Goal: Check status: Check status

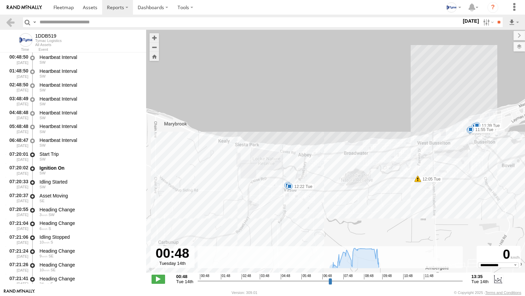
select select "**********"
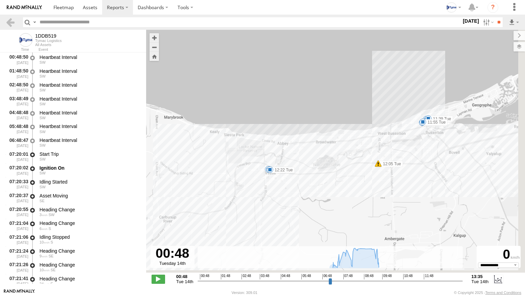
scroll to position [68, 0]
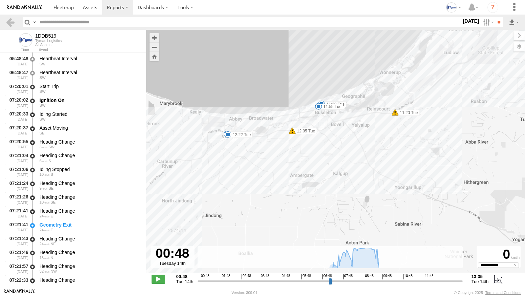
click at [15, 8] on img at bounding box center [24, 7] width 35 height 5
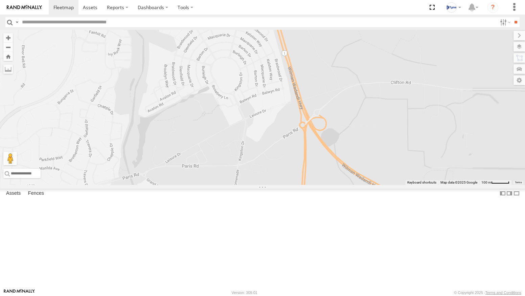
click at [336, 147] on div "1DDB519" at bounding box center [262, 107] width 525 height 155
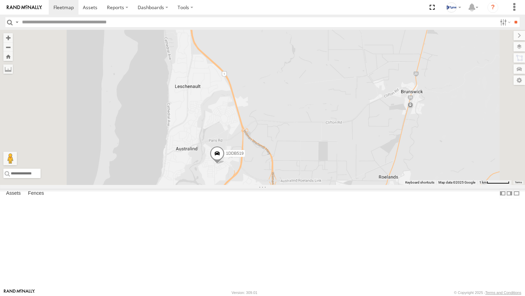
drag, startPoint x: 332, startPoint y: 109, endPoint x: 328, endPoint y: 195, distance: 86.3
click at [329, 185] on div "1DDB519" at bounding box center [262, 107] width 525 height 155
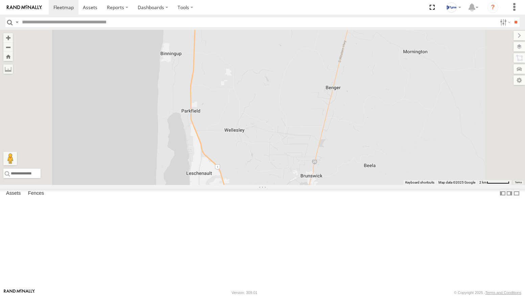
drag, startPoint x: 321, startPoint y: 119, endPoint x: 314, endPoint y: 160, distance: 41.8
click at [314, 160] on div "1DDB519" at bounding box center [262, 107] width 525 height 155
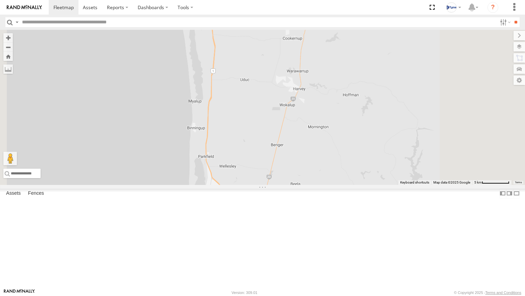
drag, startPoint x: 327, startPoint y: 84, endPoint x: 317, endPoint y: 174, distance: 90.8
click at [317, 172] on div "1DDB519" at bounding box center [262, 107] width 525 height 155
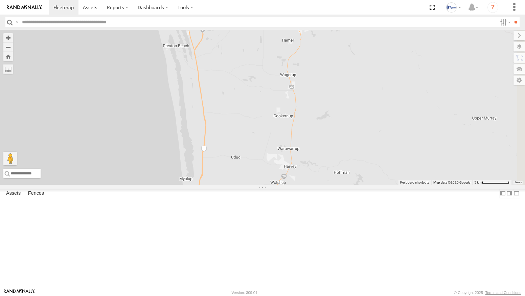
drag, startPoint x: 345, startPoint y: 84, endPoint x: 335, endPoint y: 157, distance: 73.3
click at [335, 156] on div "1DDB519" at bounding box center [262, 107] width 525 height 155
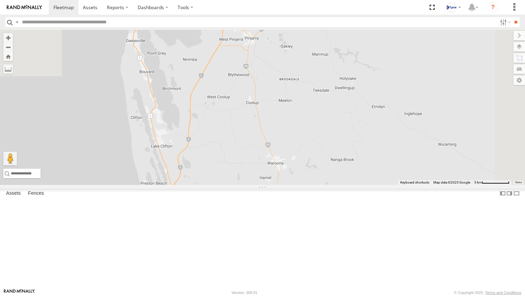
drag, startPoint x: 341, startPoint y: 99, endPoint x: 326, endPoint y: 181, distance: 82.6
click at [326, 181] on div "1DDB519" at bounding box center [262, 107] width 525 height 155
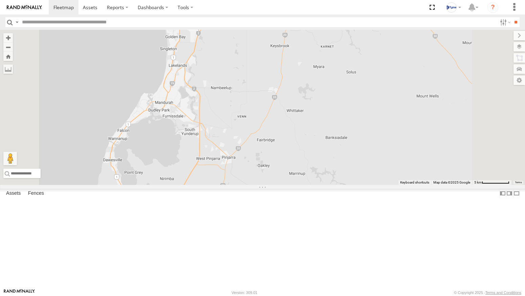
drag, startPoint x: 326, startPoint y: 134, endPoint x: 324, endPoint y: 158, distance: 24.4
click at [324, 158] on div "1DDB519" at bounding box center [262, 107] width 525 height 155
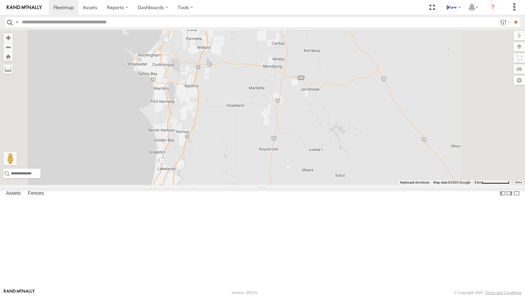
drag, startPoint x: 373, startPoint y: 110, endPoint x: 358, endPoint y: 208, distance: 99.2
click at [361, 185] on div "1DDB519" at bounding box center [262, 107] width 525 height 155
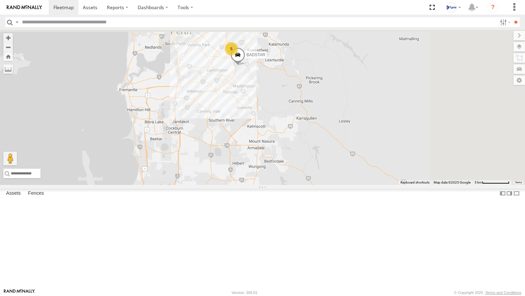
drag, startPoint x: 379, startPoint y: 125, endPoint x: 350, endPoint y: 222, distance: 101.1
click at [351, 185] on div "1DDB519 5 BADSTAR" at bounding box center [262, 107] width 525 height 155
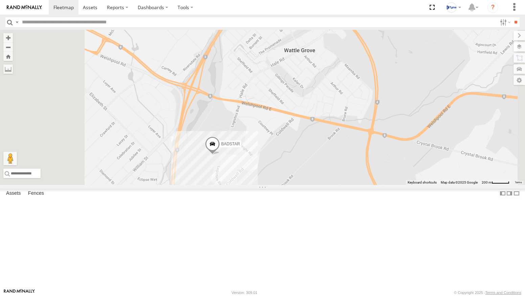
drag, startPoint x: 263, startPoint y: 114, endPoint x: 292, endPoint y: 162, distance: 56.7
click at [292, 162] on div "1DDB519 BADSTAR" at bounding box center [262, 107] width 525 height 155
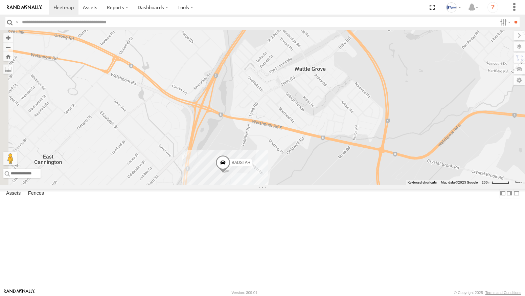
drag, startPoint x: 226, startPoint y: 147, endPoint x: 330, endPoint y: 157, distance: 104.6
click at [320, 159] on div "1DDB519 BADSTAR" at bounding box center [262, 107] width 525 height 155
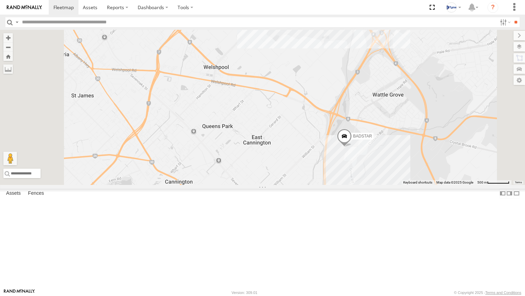
drag, startPoint x: 395, startPoint y: 118, endPoint x: 339, endPoint y: 151, distance: 64.5
click at [339, 151] on div "1DDB519 BADSTAR 5" at bounding box center [262, 107] width 525 height 155
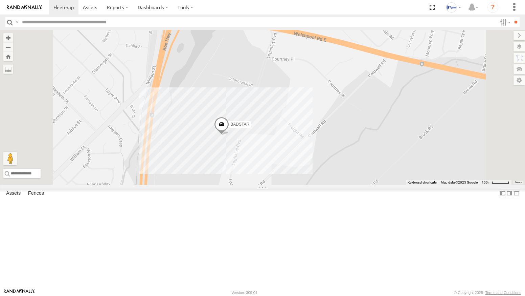
drag, startPoint x: 355, startPoint y: 211, endPoint x: 329, endPoint y: 204, distance: 26.9
click at [329, 185] on div "1DDB519 BADSTAR" at bounding box center [262, 107] width 525 height 155
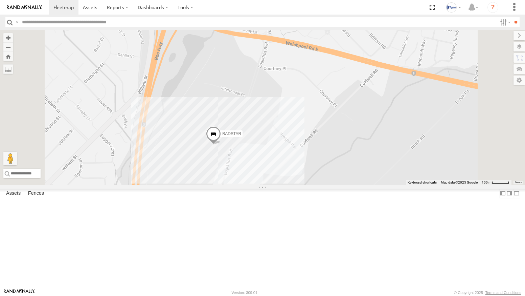
drag, startPoint x: 227, startPoint y: 243, endPoint x: 284, endPoint y: 202, distance: 70.6
click at [284, 185] on div "BADSTAR" at bounding box center [262, 107] width 525 height 155
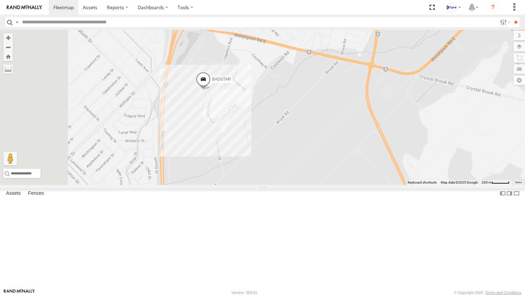
click at [0, 0] on div at bounding box center [0, 0] width 0 height 0
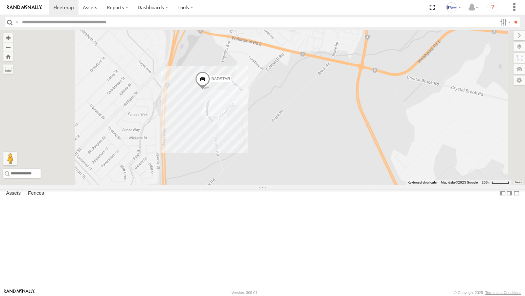
click at [0, 0] on div "1DDB519" at bounding box center [0, 0] width 0 height 0
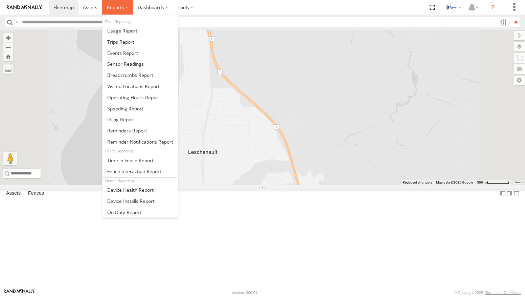
click at [126, 8] on label at bounding box center [117, 7] width 31 height 15
click at [128, 76] on span at bounding box center [130, 75] width 46 height 6
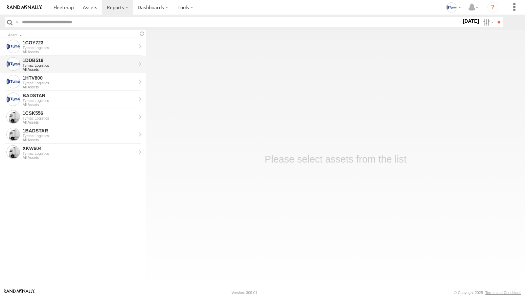
click at [54, 63] on div "1DDB519" at bounding box center [79, 60] width 113 height 6
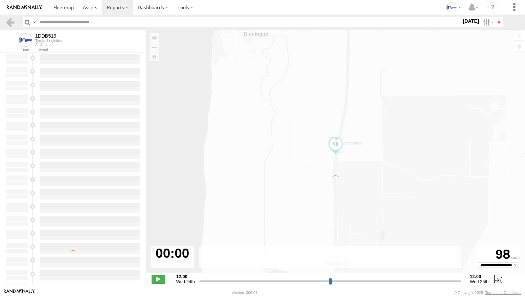
type input "**********"
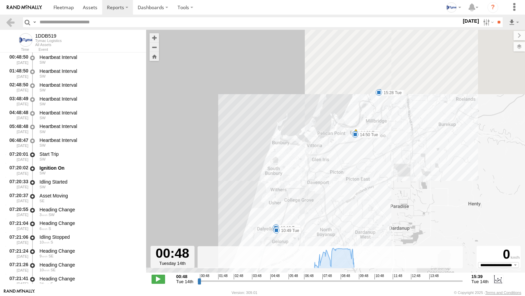
drag, startPoint x: 364, startPoint y: 93, endPoint x: 338, endPoint y: 171, distance: 82.0
click at [333, 180] on div "1DDB519 07:20 Tue 07:28 Tue 07:33 Tue 11:20 Tue 11:56 Tue 12:05 Tue 12:49 Tue 1…" at bounding box center [335, 155] width 379 height 250
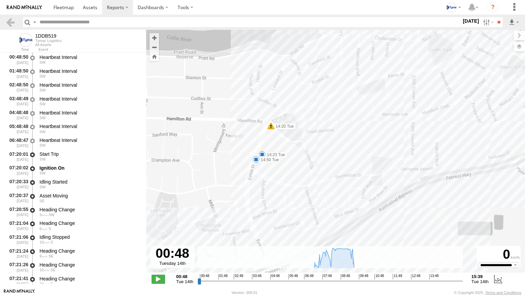
drag, startPoint x: 254, startPoint y: 210, endPoint x: 270, endPoint y: 157, distance: 55.7
click at [270, 157] on div "1DDB519 07:20 Tue 07:28 Tue 07:33 Tue 11:20 Tue 11:56 Tue 12:05 Tue 12:49 Tue 1…" at bounding box center [335, 155] width 379 height 250
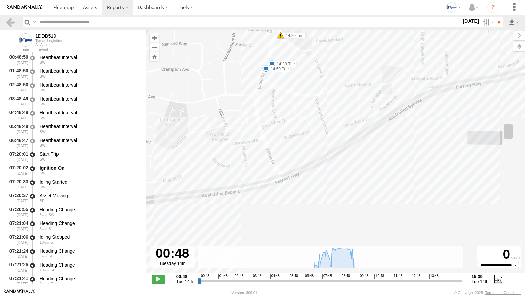
drag, startPoint x: 276, startPoint y: 186, endPoint x: 277, endPoint y: 132, distance: 54.8
click at [277, 132] on div "1DDB519 07:20 Tue 07:28 Tue 07:33 Tue 11:20 Tue 11:56 Tue 12:05 Tue 12:49 Tue 1…" at bounding box center [335, 155] width 379 height 250
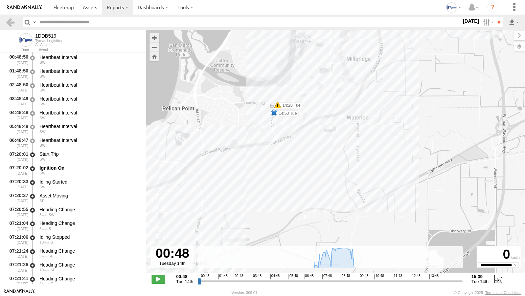
drag, startPoint x: 234, startPoint y: 175, endPoint x: 328, endPoint y: 108, distance: 115.7
click at [328, 110] on div "1DDB519 07:20 Tue 07:28 Tue 07:33 Tue 11:20 Tue 11:56 Tue 12:05 Tue 12:49 Tue 1…" at bounding box center [335, 155] width 379 height 250
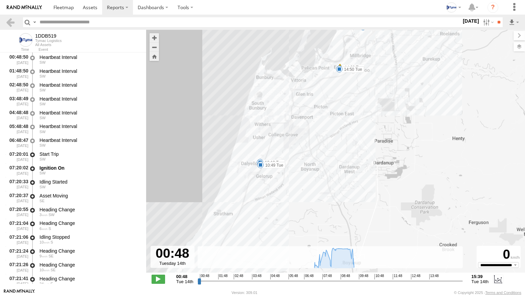
drag, startPoint x: 312, startPoint y: 198, endPoint x: 331, endPoint y: 125, distance: 75.8
click at [334, 120] on div "1DDB519 07:20 Tue 07:28 Tue 07:33 Tue 11:20 Tue 11:56 Tue 12:05 Tue 12:49 Tue 1…" at bounding box center [335, 155] width 379 height 250
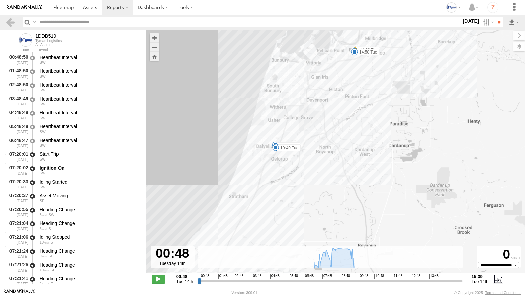
drag, startPoint x: 243, startPoint y: 212, endPoint x: 253, endPoint y: 203, distance: 13.9
click at [253, 203] on div "1DDB519 07:20 Tue 07:28 Tue 07:33 Tue 11:20 Tue 11:56 Tue 12:05 Tue 12:49 Tue 1…" at bounding box center [335, 155] width 379 height 250
drag, startPoint x: 367, startPoint y: 75, endPoint x: 333, endPoint y: 147, distance: 79.8
click at [333, 147] on div "1DDB519 07:20 Tue 07:28 Tue 07:33 Tue 11:20 Tue 11:56 Tue 12:05 Tue 12:49 Tue 1…" at bounding box center [335, 155] width 379 height 250
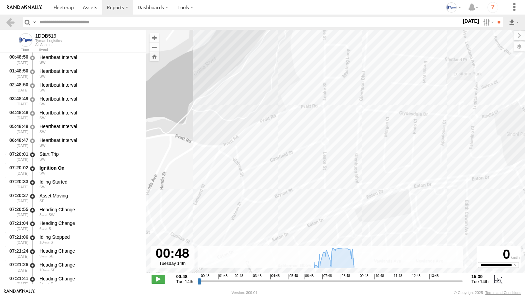
drag, startPoint x: 266, startPoint y: 186, endPoint x: 302, endPoint y: 128, distance: 68.2
click at [302, 129] on div "1DDB519 07:20 Tue 07:28 Tue 07:33 Tue 11:20 Tue 11:56 Tue 12:05 Tue 12:49 Tue 1…" at bounding box center [335, 155] width 379 height 250
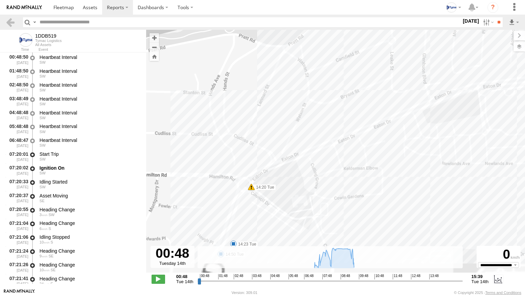
drag, startPoint x: 263, startPoint y: 193, endPoint x: 328, endPoint y: 97, distance: 116.2
click at [327, 97] on div "1DDB519 07:20 Tue 07:28 Tue 07:33 Tue 11:20 Tue 11:56 Tue 12:05 Tue 12:49 Tue 1…" at bounding box center [335, 155] width 379 height 250
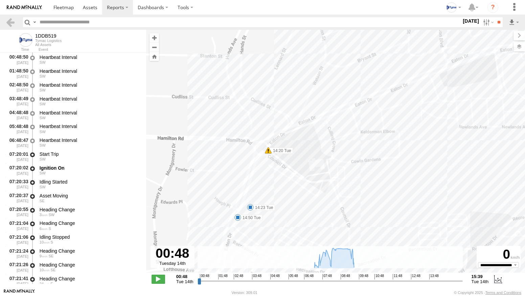
drag, startPoint x: 270, startPoint y: 188, endPoint x: 282, endPoint y: 162, distance: 28.1
click at [282, 163] on div "1DDB519 07:20 Tue 07:28 Tue 07:33 Tue 11:20 Tue 11:56 Tue 12:05 Tue 12:49 Tue 1…" at bounding box center [335, 155] width 379 height 250
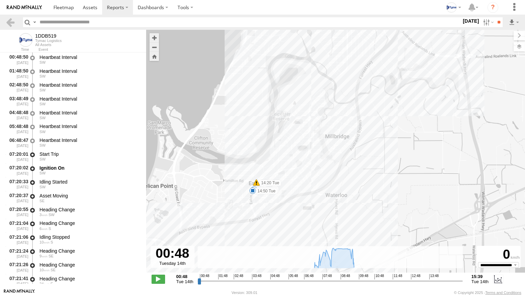
drag, startPoint x: 290, startPoint y: 190, endPoint x: 326, endPoint y: 106, distance: 91.5
click at [326, 107] on div "1DDB519 07:20 Tue 07:28 Tue 07:33 Tue 11:20 Tue 11:56 Tue 12:05 Tue 12:49 Tue 1…" at bounding box center [335, 155] width 379 height 250
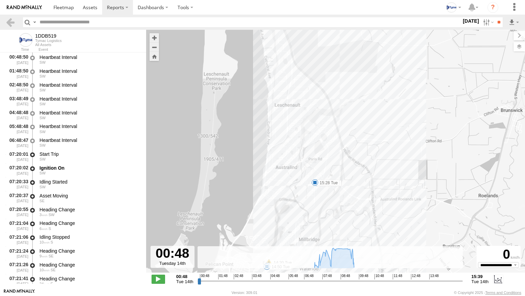
drag, startPoint x: 328, startPoint y: 85, endPoint x: 313, endPoint y: 205, distance: 120.3
click at [313, 205] on div "1DDB519 07:20 Tue 07:28 Tue 07:33 Tue 11:20 Tue 11:56 Tue 12:05 Tue 12:49 Tue 1…" at bounding box center [335, 155] width 379 height 250
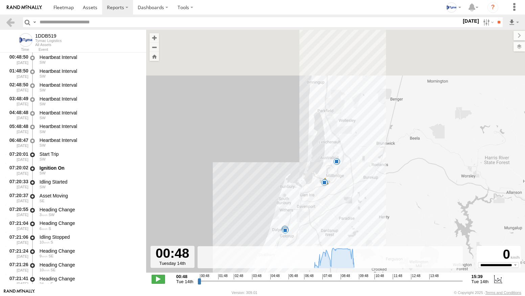
drag, startPoint x: 308, startPoint y: 129, endPoint x: 300, endPoint y: 217, distance: 88.6
click at [300, 217] on div "1DDB519 07:20 Tue 07:28 Tue 07:33 Tue 11:20 Tue 11:56 Tue 12:05 Tue 12:49 Tue 1…" at bounding box center [335, 155] width 379 height 250
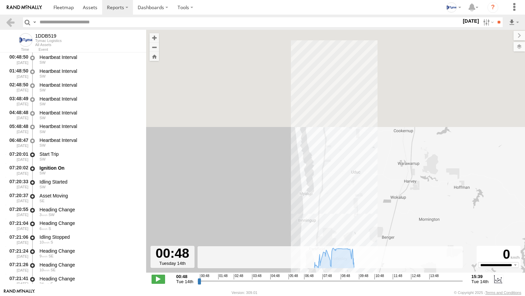
drag, startPoint x: 337, startPoint y: 67, endPoint x: 326, endPoint y: 219, distance: 152.2
click at [327, 217] on div "1DDB519 07:20 Tue 07:28 Tue 07:33 Tue 11:20 Tue 11:56 Tue 12:05 Tue 12:49 Tue 1…" at bounding box center [335, 155] width 379 height 250
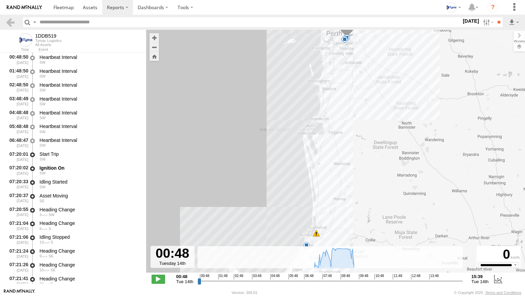
drag, startPoint x: 355, startPoint y: 92, endPoint x: 354, endPoint y: 55, distance: 36.9
click at [354, 59] on div "1DDB519 07:20 Tue 07:28 Tue 07:33 Tue 11:20 Tue 11:56 Tue 12:05 Tue 12:49 Tue 1…" at bounding box center [335, 155] width 379 height 250
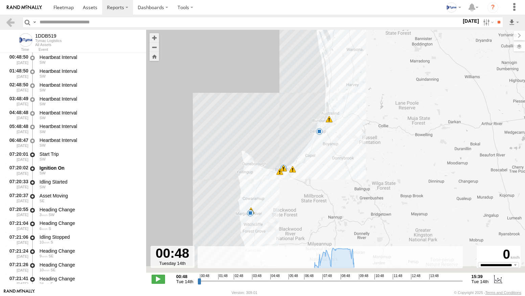
drag, startPoint x: 333, startPoint y: 158, endPoint x: 336, endPoint y: 139, distance: 18.7
click at [336, 139] on div "1DDB519 07:20 Tue 07:28 Tue 07:33 Tue 11:20 Tue 11:56 Tue 12:05 Tue 12:49 Tue 1…" at bounding box center [335, 155] width 379 height 250
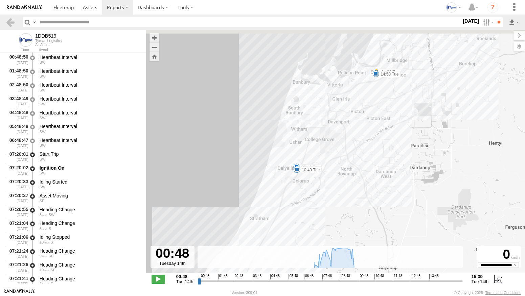
drag, startPoint x: 321, startPoint y: 119, endPoint x: 305, endPoint y: 180, distance: 63.2
click at [305, 180] on div "1DDB519 07:20 Tue 07:28 Tue 07:33 Tue 11:20 Tue 11:56 Tue 12:05 Tue 12:49 Tue 1…" at bounding box center [335, 155] width 379 height 250
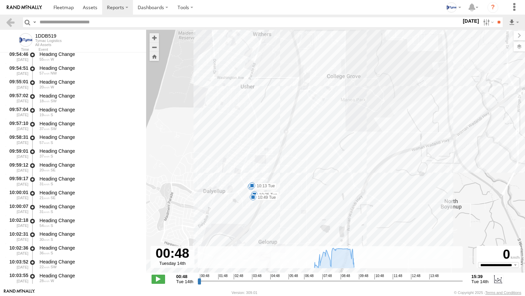
scroll to position [1792, 0]
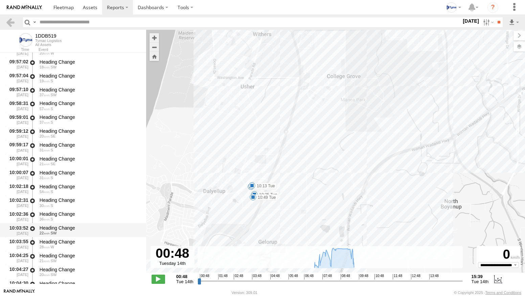
click at [55, 226] on div "Heading Change" at bounding box center [90, 228] width 100 height 6
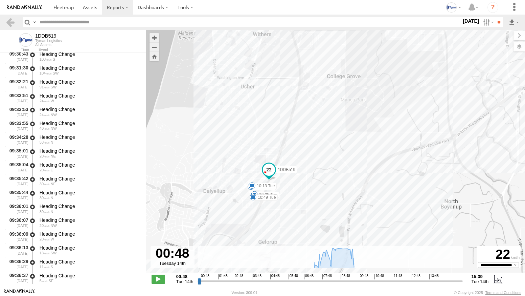
scroll to position [1115, 0]
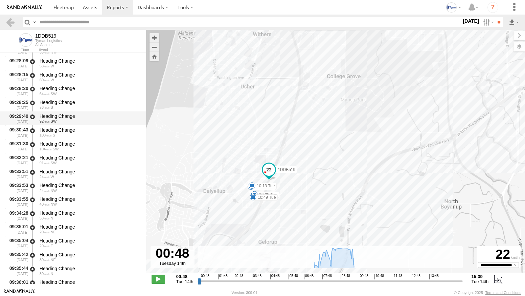
click at [65, 117] on div "Heading Change" at bounding box center [90, 116] width 100 height 6
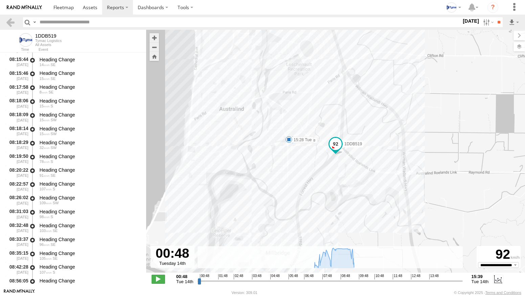
scroll to position [744, 0]
click at [70, 116] on div "Heading Change" at bounding box center [90, 115] width 100 height 6
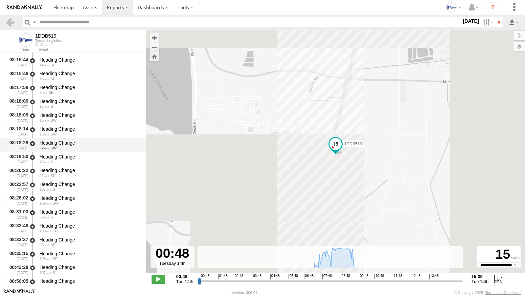
click at [67, 145] on div "Heading Change" at bounding box center [90, 143] width 100 height 6
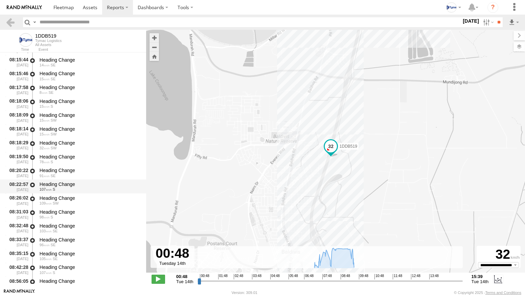
click at [65, 192] on div "Heading Change 107 S" at bounding box center [90, 186] width 102 height 13
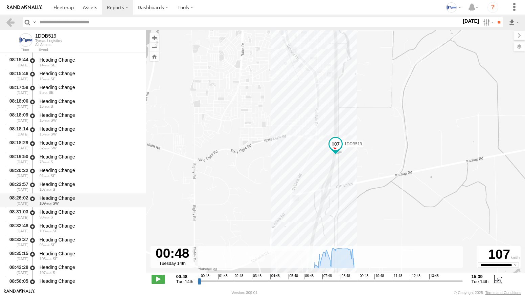
click at [63, 204] on div "109 SW" at bounding box center [90, 203] width 100 height 4
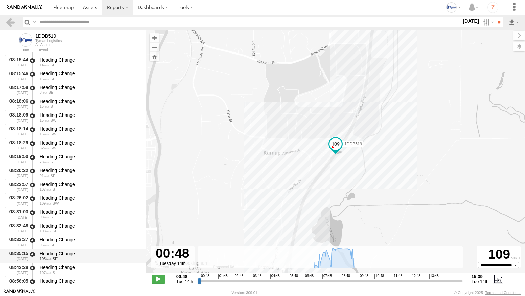
click at [54, 260] on span "SE" at bounding box center [55, 258] width 5 height 4
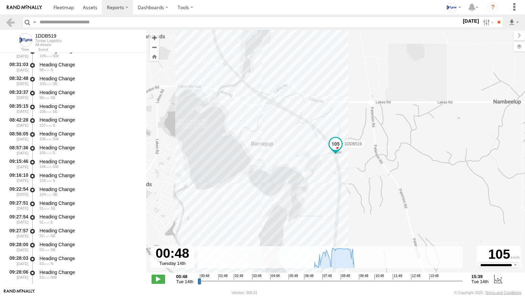
scroll to position [946, 0]
click at [60, 242] on div "Heading Change" at bounding box center [90, 244] width 100 height 6
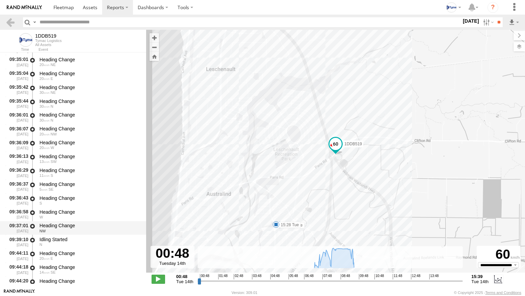
scroll to position [1284, 0]
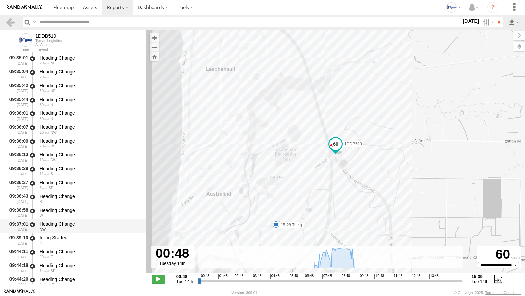
click at [61, 220] on div "Heading Change NW" at bounding box center [90, 226] width 102 height 13
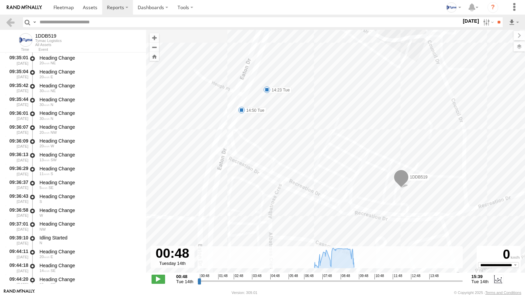
drag, startPoint x: 307, startPoint y: 170, endPoint x: 329, endPoint y: 97, distance: 76.4
click at [329, 97] on div "1DDB519 07:20 Tue 07:28 Tue 07:33 Tue 11:20 Tue 11:56 Tue 12:05 Tue 12:49 Tue 1…" at bounding box center [335, 155] width 379 height 250
click at [57, 211] on div "Heading Change" at bounding box center [90, 210] width 100 height 6
click at [61, 229] on div "NW" at bounding box center [90, 229] width 100 height 4
click at [62, 253] on div "Heading Change" at bounding box center [90, 251] width 100 height 6
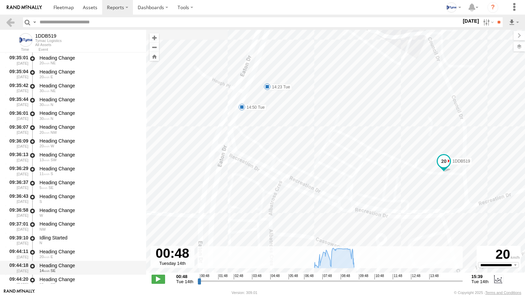
click at [61, 270] on div "14 SE" at bounding box center [90, 270] width 100 height 4
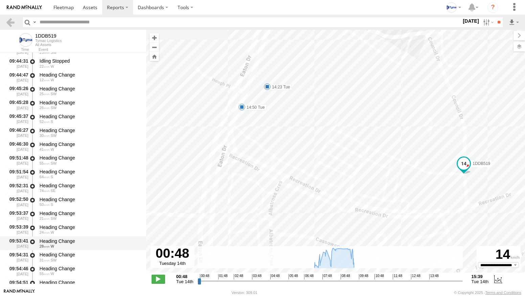
scroll to position [1555, 0]
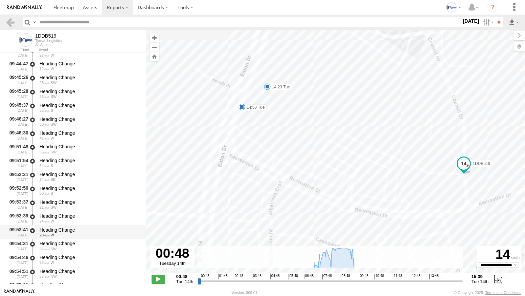
click at [66, 230] on div "Heading Change" at bounding box center [90, 230] width 100 height 6
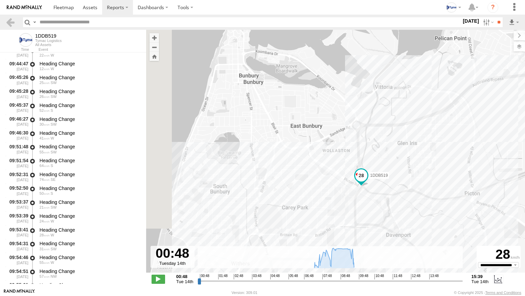
drag, startPoint x: 230, startPoint y: 152, endPoint x: 352, endPoint y: 145, distance: 121.6
click at [352, 145] on div "1DDB519 07:20 Tue 07:28 Tue 07:33 Tue 11:20 Tue 11:56 Tue 12:05 Tue 12:49 Tue 1…" at bounding box center [335, 155] width 379 height 250
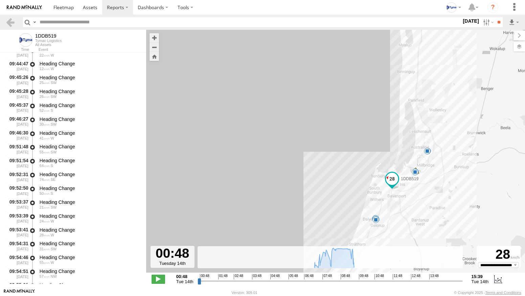
drag, startPoint x: 445, startPoint y: 142, endPoint x: 380, endPoint y: 222, distance: 103.3
click at [386, 219] on div "1DDB519 07:20 Tue 07:28 Tue 07:33 Tue 11:20 Tue 11:56 Tue 12:05 Tue 12:49 Tue 1…" at bounding box center [335, 155] width 379 height 250
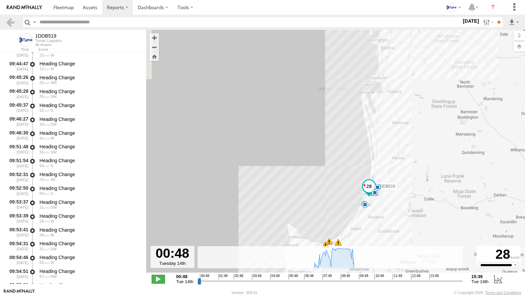
drag, startPoint x: 385, startPoint y: 125, endPoint x: 359, endPoint y: 197, distance: 77.1
click at [359, 196] on div "1DDB519 07:20 Tue 07:28 Tue 07:33 Tue 11:20 Tue 11:56 Tue 12:05 Tue 12:49 Tue 1…" at bounding box center [335, 155] width 379 height 250
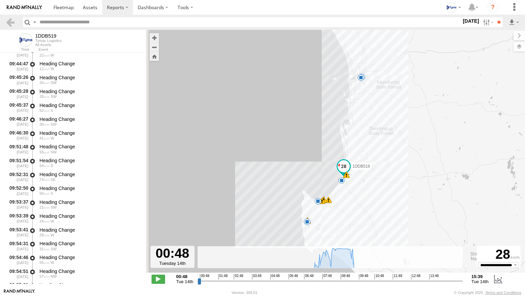
drag, startPoint x: 333, startPoint y: 203, endPoint x: 374, endPoint y: 127, distance: 85.6
click at [374, 127] on div "1DDB519 07:20 Tue 07:28 Tue 07:33 Tue 11:20 Tue 11:56 Tue 12:05 Tue 12:49 Tue 1…" at bounding box center [335, 155] width 379 height 250
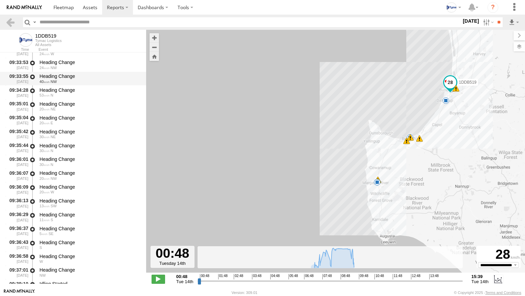
scroll to position [1217, 0]
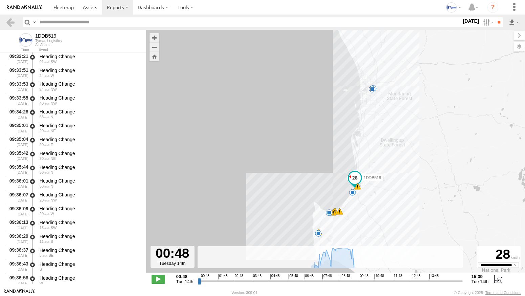
drag, startPoint x: 392, startPoint y: 156, endPoint x: 383, endPoint y: 179, distance: 24.5
click at [383, 178] on div "1DDB519 07:20 Tue 07:28 Tue 07:33 Tue 11:20 Tue 11:56 Tue 12:05 Tue 12:49 Tue 1…" at bounding box center [335, 155] width 379 height 250
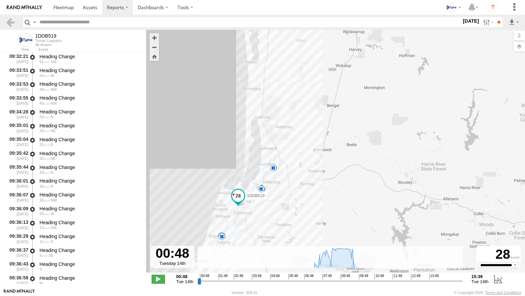
drag, startPoint x: 289, startPoint y: 209, endPoint x: 333, endPoint y: 199, distance: 44.3
click at [332, 200] on div "1DDB519 07:20 Tue 07:28 Tue 07:33 Tue 11:20 Tue 11:56 Tue 12:05 Tue 12:49 Tue 1…" at bounding box center [335, 155] width 379 height 250
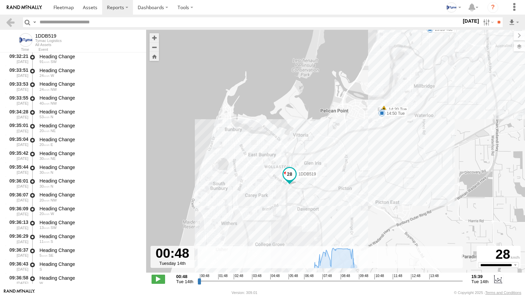
click at [18, 8] on img at bounding box center [24, 7] width 35 height 5
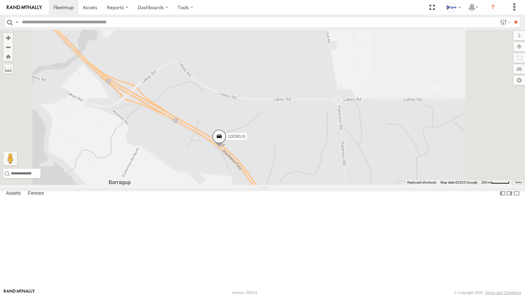
click at [22, 9] on img at bounding box center [24, 7] width 35 height 5
